Goal: Communication & Community: Share content

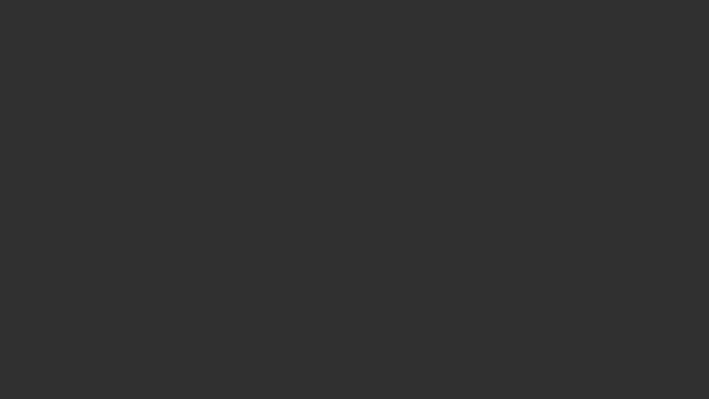
select select "10"
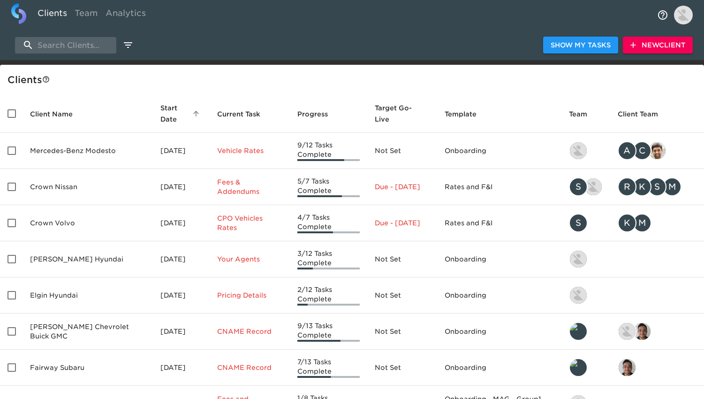
click at [647, 49] on span "New Client" at bounding box center [657, 45] width 55 height 12
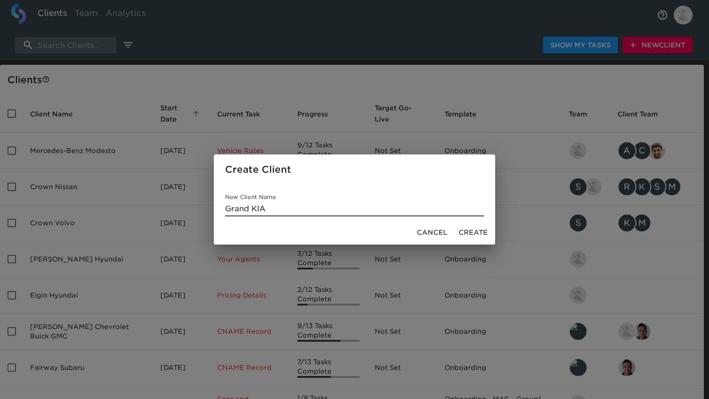
type input "Grand KIA"
click at [471, 233] on span "Create" at bounding box center [473, 232] width 29 height 12
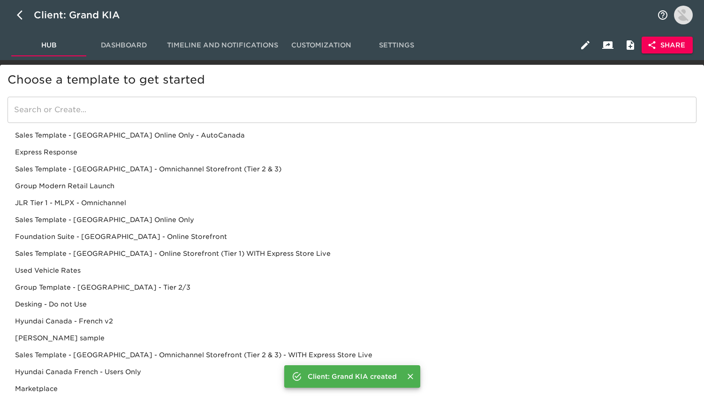
click at [194, 166] on div "Sales Template - [GEOGRAPHIC_DATA] - Omnichannel Storefront (Tier 2 & 3)" at bounding box center [352, 168] width 689 height 17
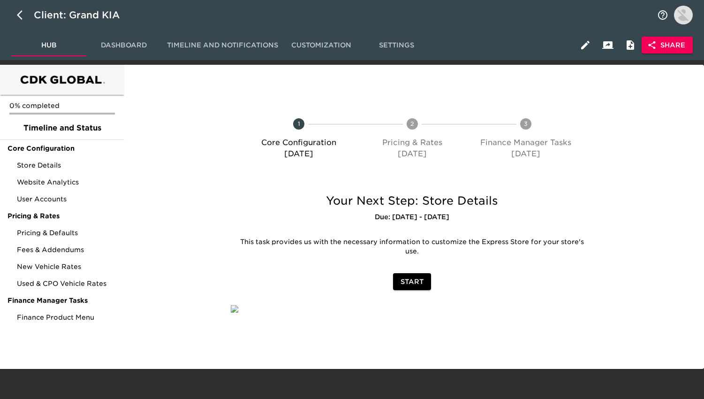
click at [677, 49] on span "Share" at bounding box center [667, 45] width 36 height 12
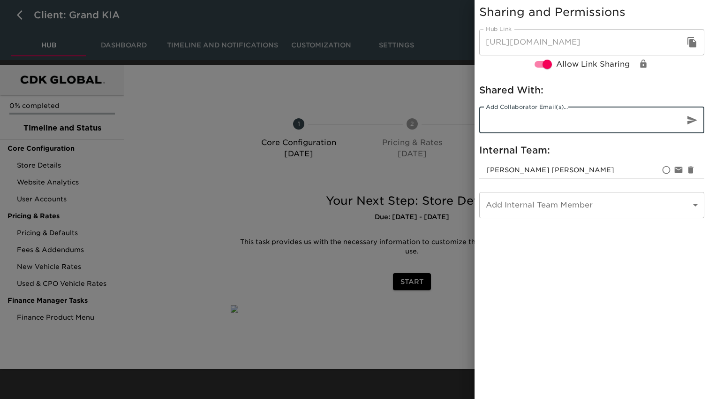
click at [508, 120] on input "email" at bounding box center [578, 120] width 198 height 26
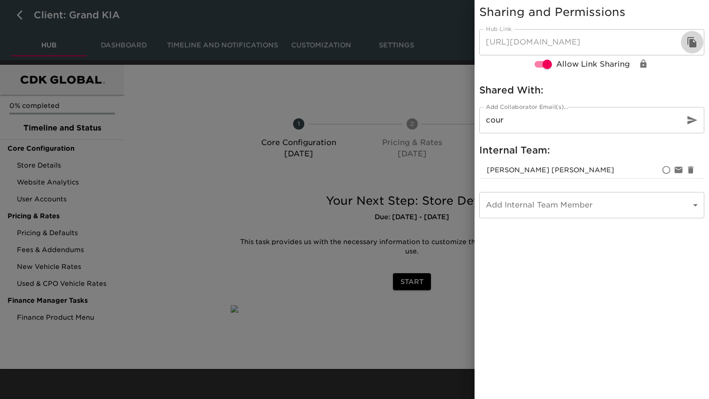
click at [691, 43] on icon "button" at bounding box center [691, 42] width 9 height 10
click at [580, 125] on input "cour" at bounding box center [578, 120] width 198 height 26
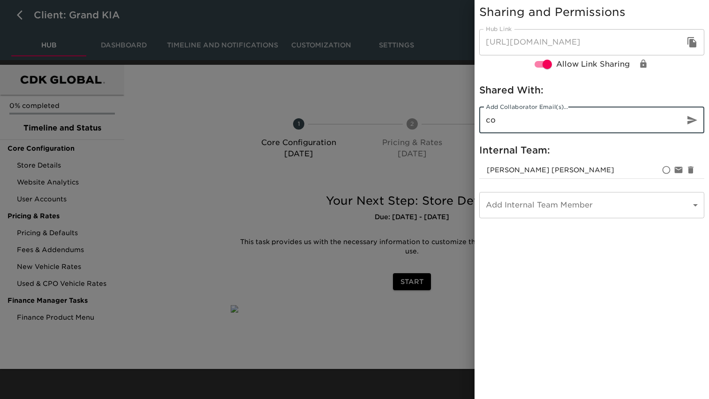
type input "c"
paste input "[PERSON_NAME] <[PERSON_NAME][EMAIL_ADDRESS][DOMAIN_NAME]>"
click at [564, 121] on input "[PERSON_NAME] <[PERSON_NAME][EMAIL_ADDRESS][DOMAIN_NAME]>" at bounding box center [578, 120] width 198 height 26
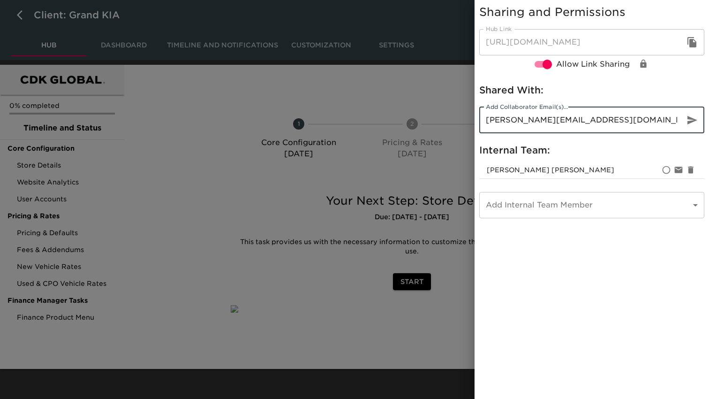
click at [615, 120] on input "[PERSON_NAME][EMAIL_ADDRESS][DOMAIN_NAME]>" at bounding box center [578, 120] width 198 height 26
type input "[PERSON_NAME][EMAIL_ADDRESS][DOMAIN_NAME]"
click at [694, 121] on icon "button" at bounding box center [691, 119] width 11 height 11
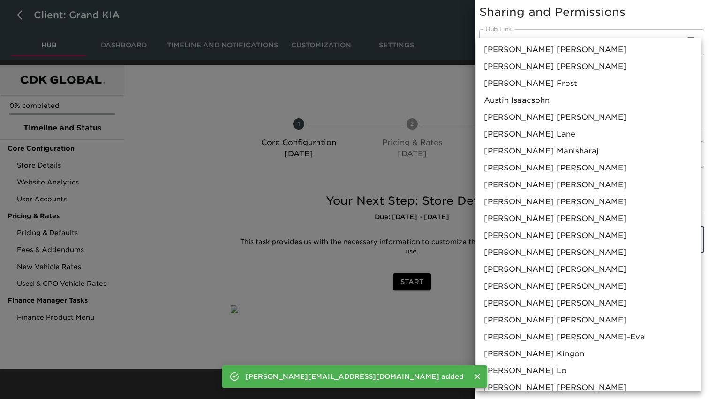
click at [510, 230] on body "Client: Grand KIA Hub Dashboard Timeline and Notifications Customization Settin…" at bounding box center [354, 184] width 709 height 368
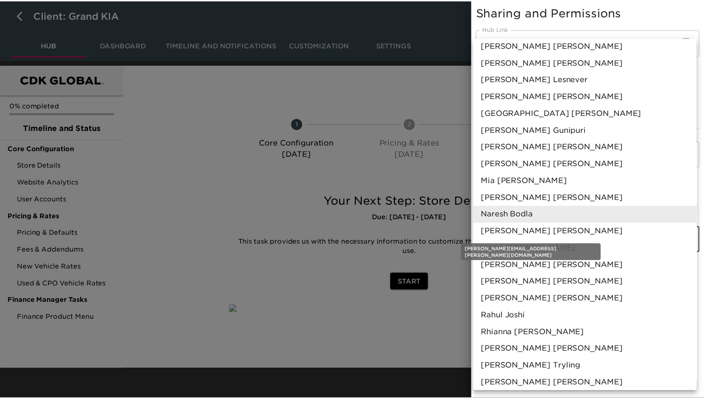
scroll to position [156, 0]
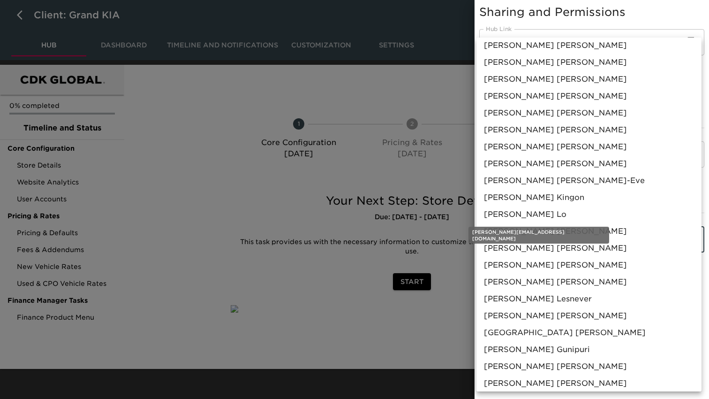
click at [511, 217] on span "[PERSON_NAME]" at bounding box center [525, 214] width 83 height 11
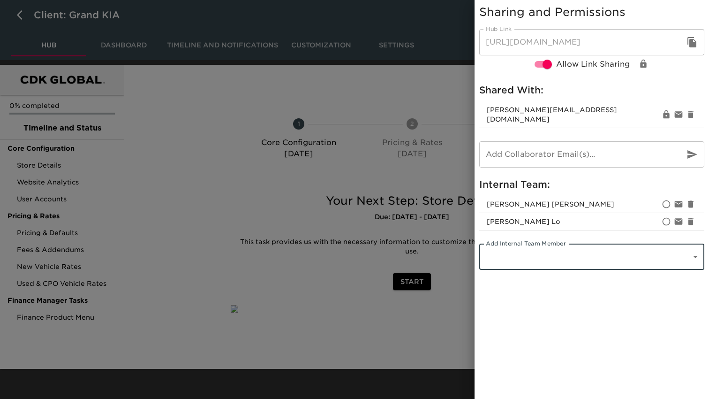
click at [283, 276] on div at bounding box center [354, 199] width 709 height 399
